Goal: Task Accomplishment & Management: Manage account settings

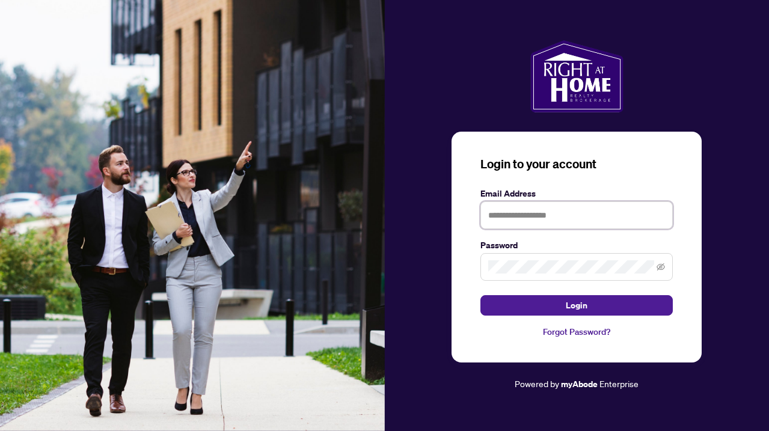
click at [515, 215] on input "text" at bounding box center [576, 215] width 192 height 28
type input "**********"
click at [576, 305] on button "Login" at bounding box center [576, 305] width 192 height 20
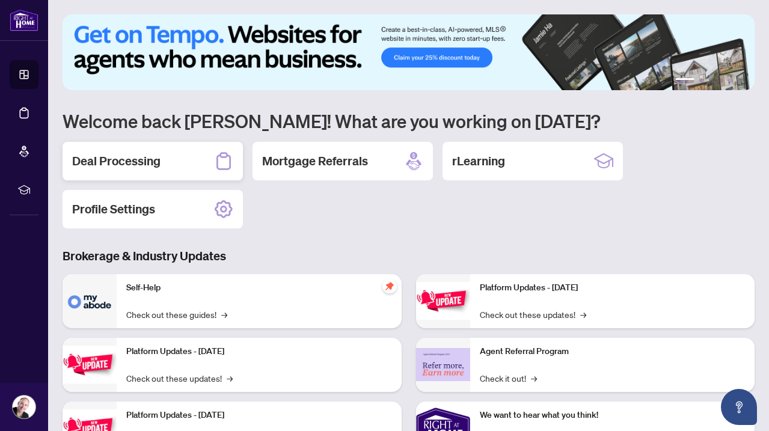
click at [154, 162] on h2 "Deal Processing" at bounding box center [116, 161] width 88 height 17
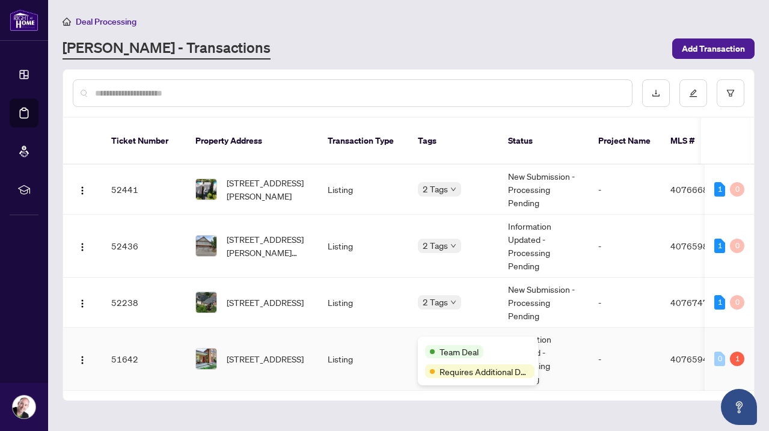
click at [441, 346] on span "Team Deal" at bounding box center [458, 351] width 39 height 13
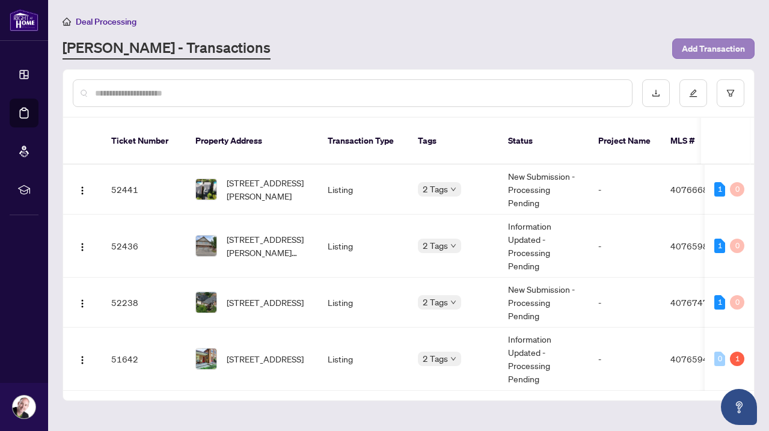
click at [703, 49] on span "Add Transaction" at bounding box center [713, 48] width 63 height 19
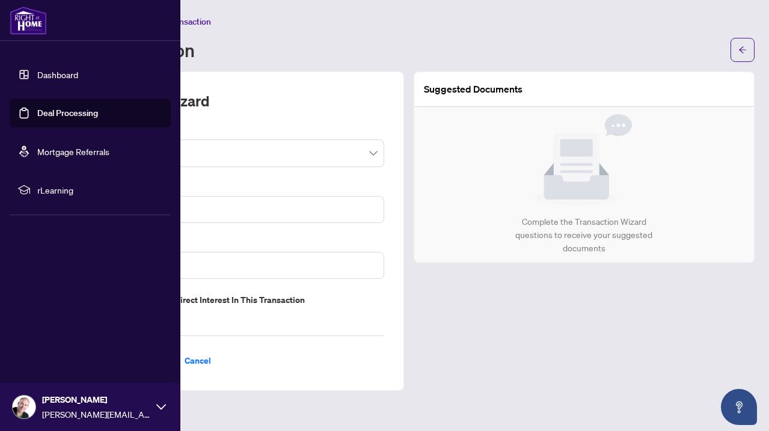
click at [37, 71] on link "Dashboard" at bounding box center [57, 74] width 41 height 11
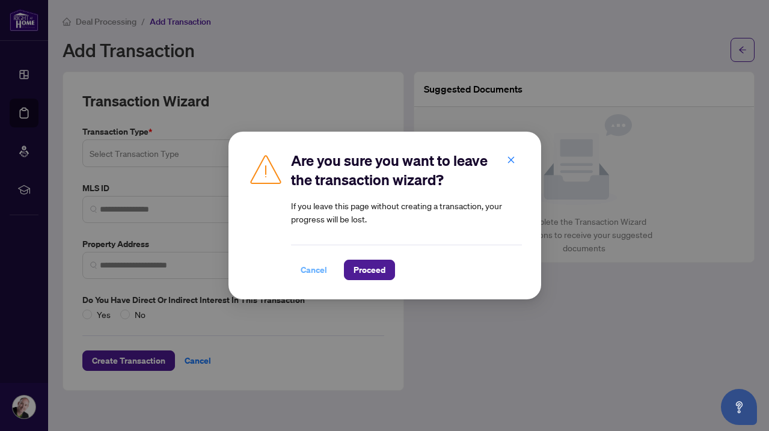
click at [316, 272] on span "Cancel" at bounding box center [314, 269] width 26 height 19
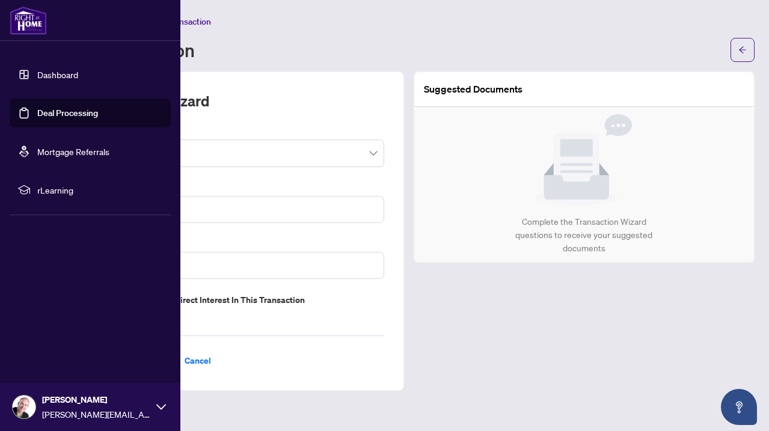
click at [37, 112] on link "Deal Processing" at bounding box center [67, 113] width 61 height 11
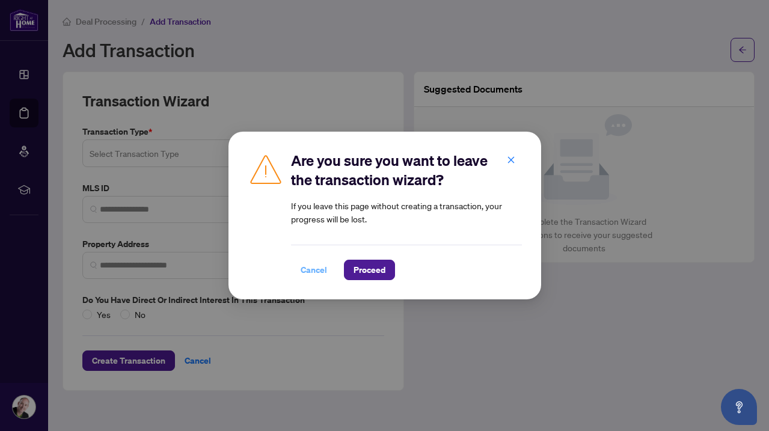
click at [313, 270] on span "Cancel" at bounding box center [314, 269] width 26 height 19
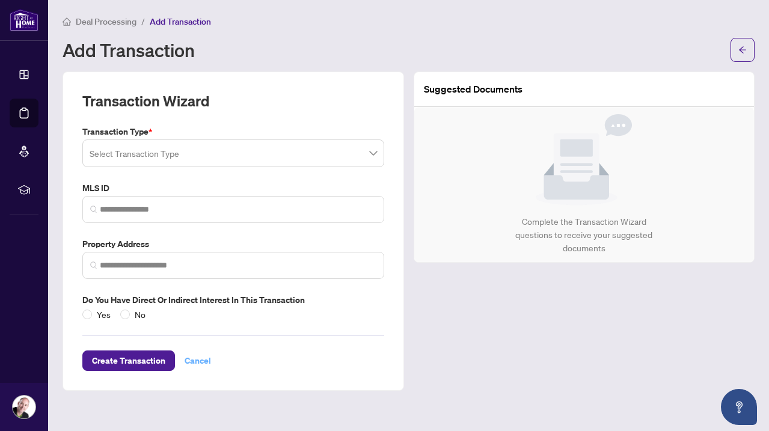
click at [197, 356] on span "Cancel" at bounding box center [198, 360] width 26 height 19
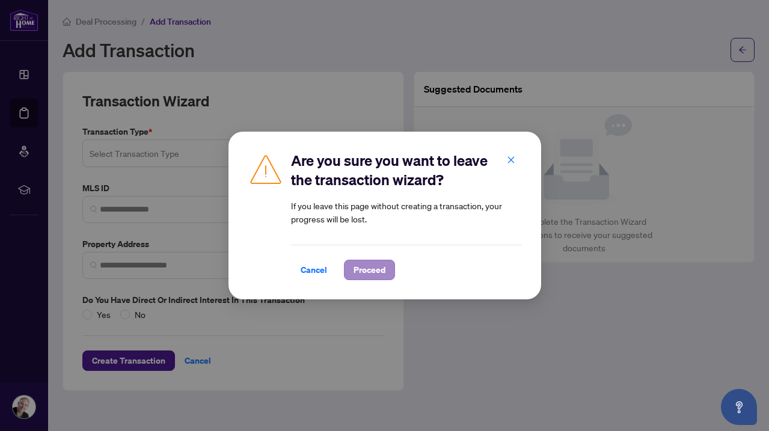
click at [368, 269] on span "Proceed" at bounding box center [369, 269] width 32 height 19
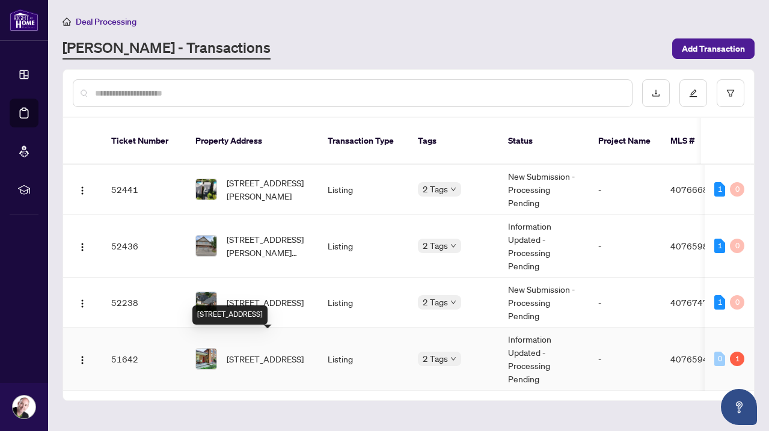
click at [251, 352] on span "[STREET_ADDRESS]" at bounding box center [265, 358] width 77 height 13
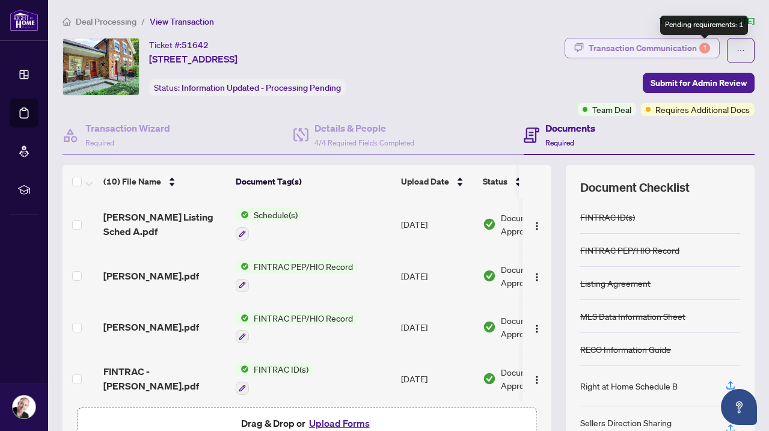
click at [699, 46] on div "1" at bounding box center [704, 48] width 11 height 11
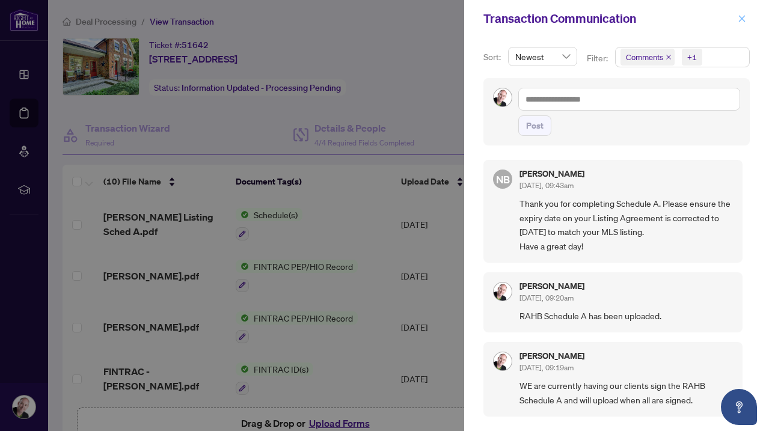
click at [743, 17] on icon "close" at bounding box center [742, 18] width 7 height 7
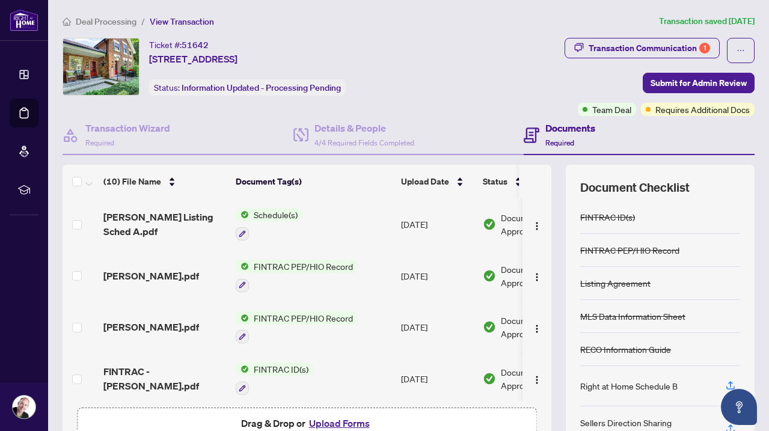
click at [108, 20] on span "Deal Processing" at bounding box center [106, 21] width 61 height 11
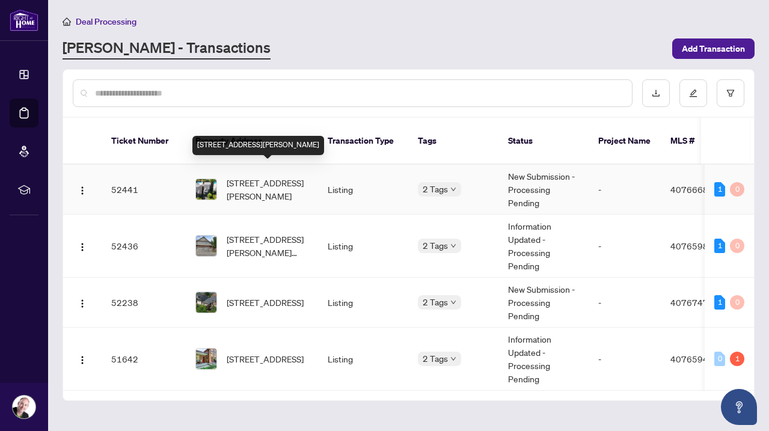
click at [272, 177] on span "[STREET_ADDRESS][PERSON_NAME]" at bounding box center [268, 189] width 82 height 26
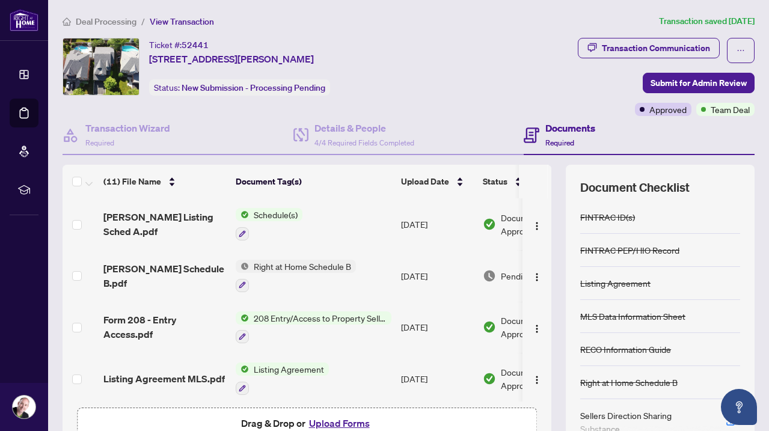
click at [117, 21] on span "Deal Processing" at bounding box center [106, 21] width 61 height 11
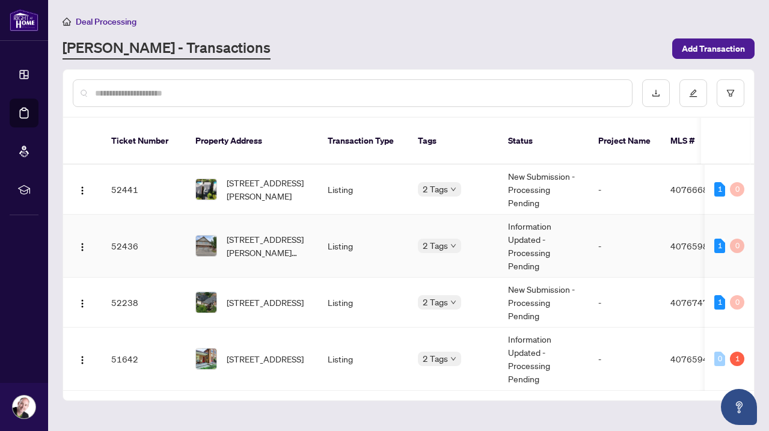
click at [679, 240] on span "40765988" at bounding box center [691, 245] width 43 height 11
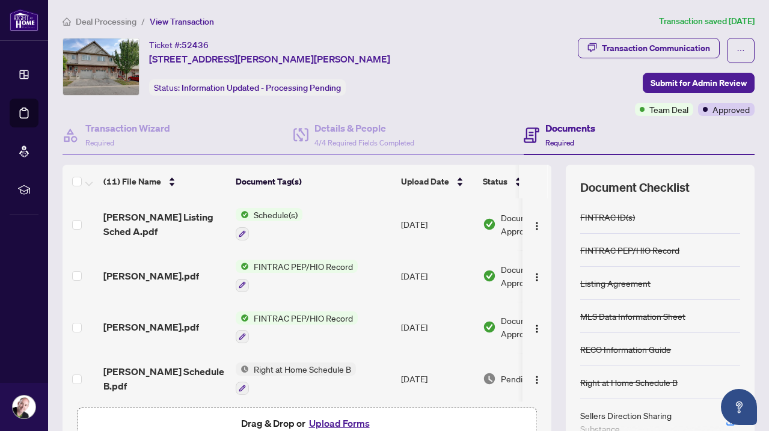
scroll to position [2, 0]
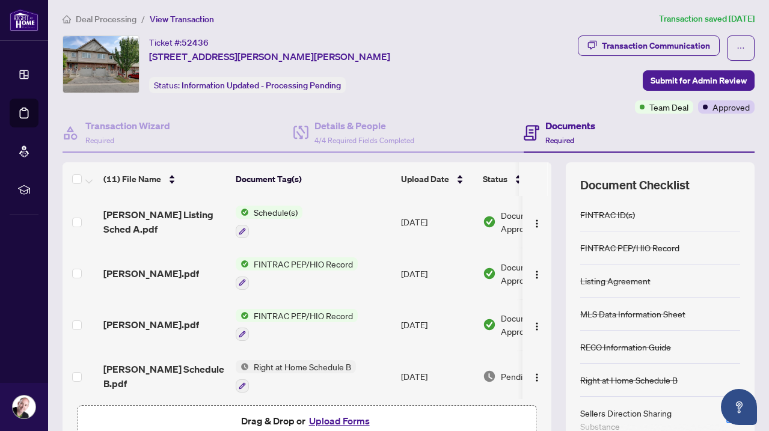
click at [116, 18] on span "Deal Processing" at bounding box center [106, 19] width 61 height 11
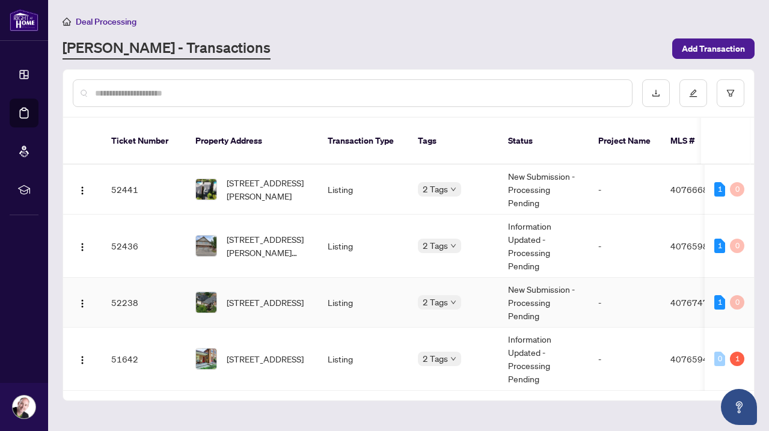
click at [688, 297] on span "40767476" at bounding box center [691, 302] width 43 height 11
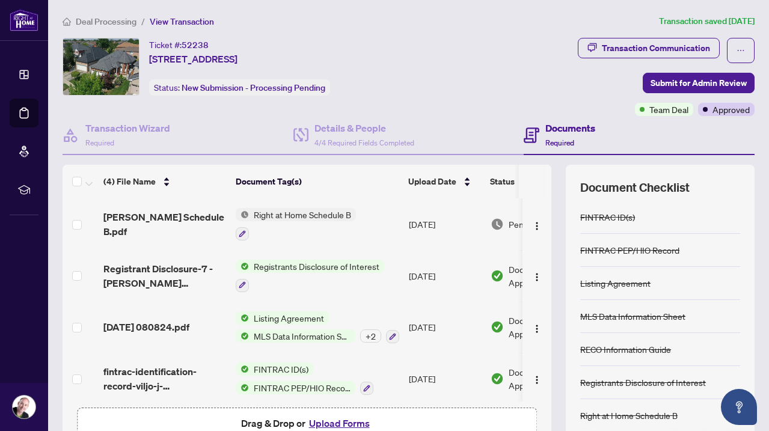
click at [116, 20] on span "Deal Processing" at bounding box center [106, 21] width 61 height 11
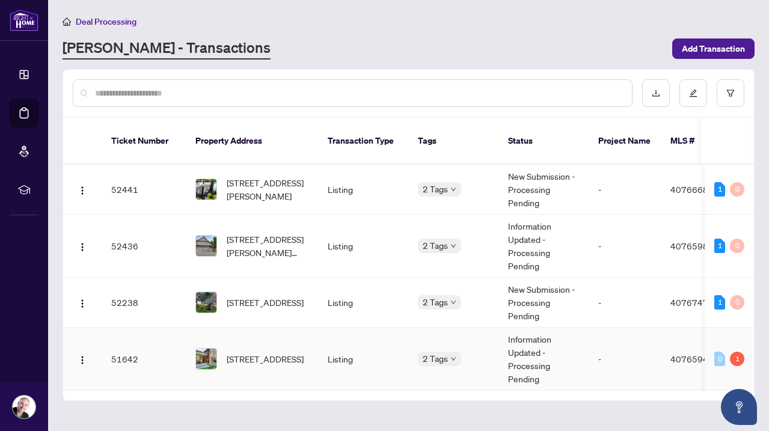
click at [685, 353] on span "40765945" at bounding box center [691, 358] width 43 height 11
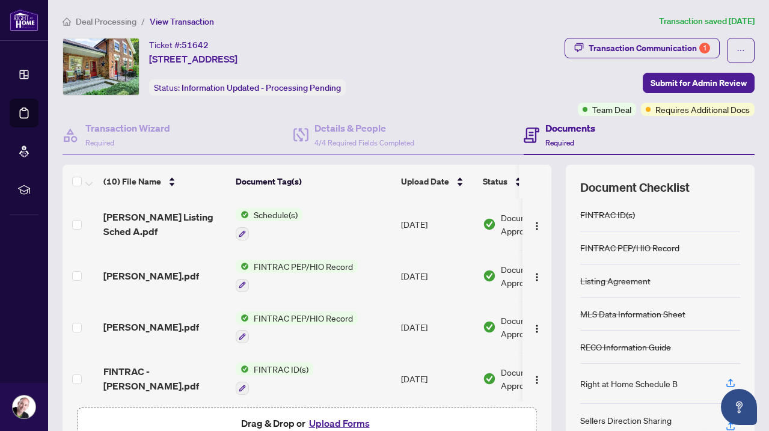
click at [112, 21] on span "Deal Processing" at bounding box center [106, 21] width 61 height 11
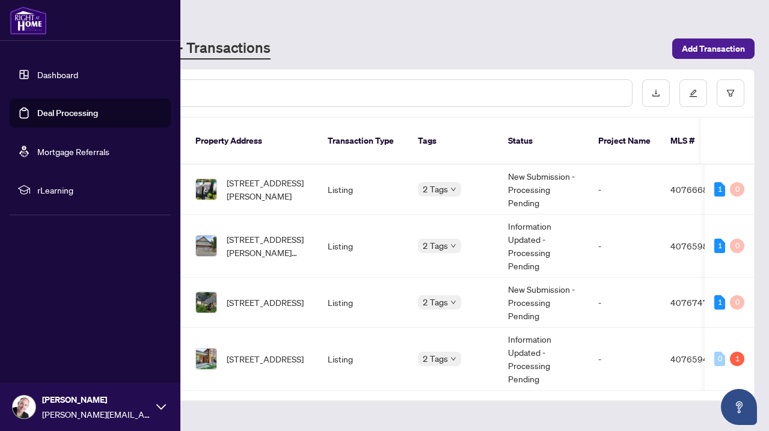
click at [160, 407] on icon at bounding box center [161, 406] width 10 height 5
click at [49, 337] on span "Logout" at bounding box center [48, 335] width 27 height 19
